Goal: Navigation & Orientation: Find specific page/section

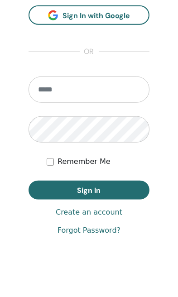
scroll to position [546, 0]
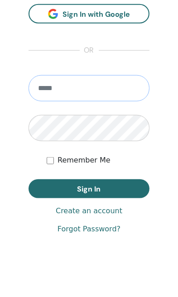
click at [116, 89] on input "email" at bounding box center [88, 88] width 121 height 26
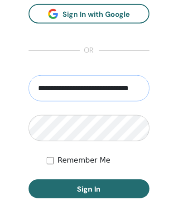
type input "**********"
click at [101, 192] on button "Sign In" at bounding box center [88, 188] width 121 height 19
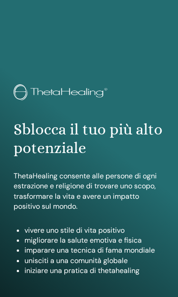
scroll to position [520, 0]
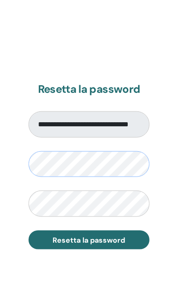
scroll to position [530, 0]
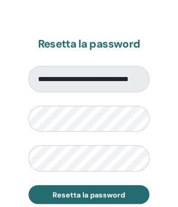
click at [161, 162] on div "**********" at bounding box center [89, 121] width 178 height 434
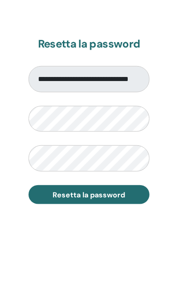
click at [133, 198] on button "Resetta la password" at bounding box center [88, 194] width 121 height 19
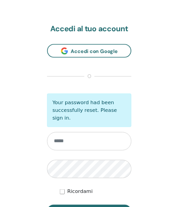
scroll to position [460, 0]
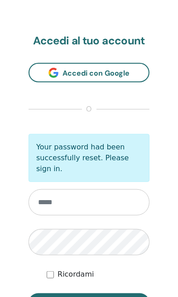
click at [93, 205] on input "email" at bounding box center [88, 202] width 121 height 26
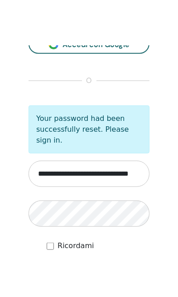
scroll to position [534, 0]
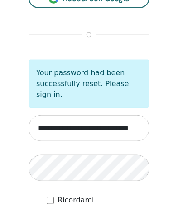
type input "**********"
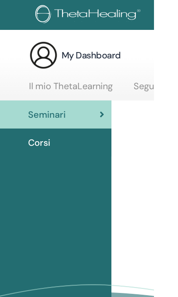
click at [74, 143] on span "Corsi" at bounding box center [63, 143] width 22 height 14
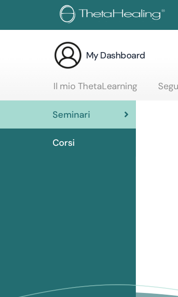
click at [124, 53] on h3 "My Dashboard" at bounding box center [115, 55] width 59 height 13
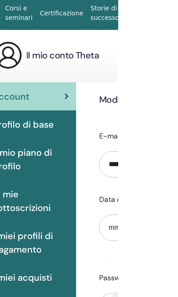
click at [133, 10] on link "Certificazione" at bounding box center [121, 13] width 51 height 17
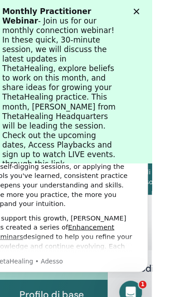
click at [126, 10] on icon "Chiudi" at bounding box center [127, 10] width 5 height 5
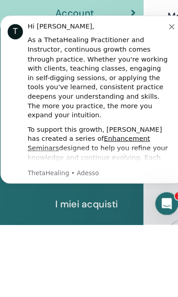
click at [102, 276] on span "I miei acquisti" at bounding box center [81, 277] width 59 height 14
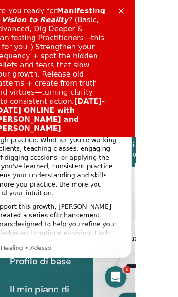
click at [88, 147] on link "Corsi e seminari" at bounding box center [78, 150] width 35 height 26
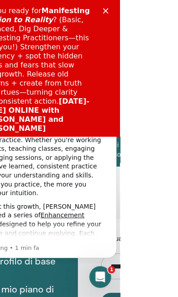
click at [131, 152] on link "Certificazione" at bounding box center [121, 149] width 51 height 17
